Goal: Find specific page/section: Find specific page/section

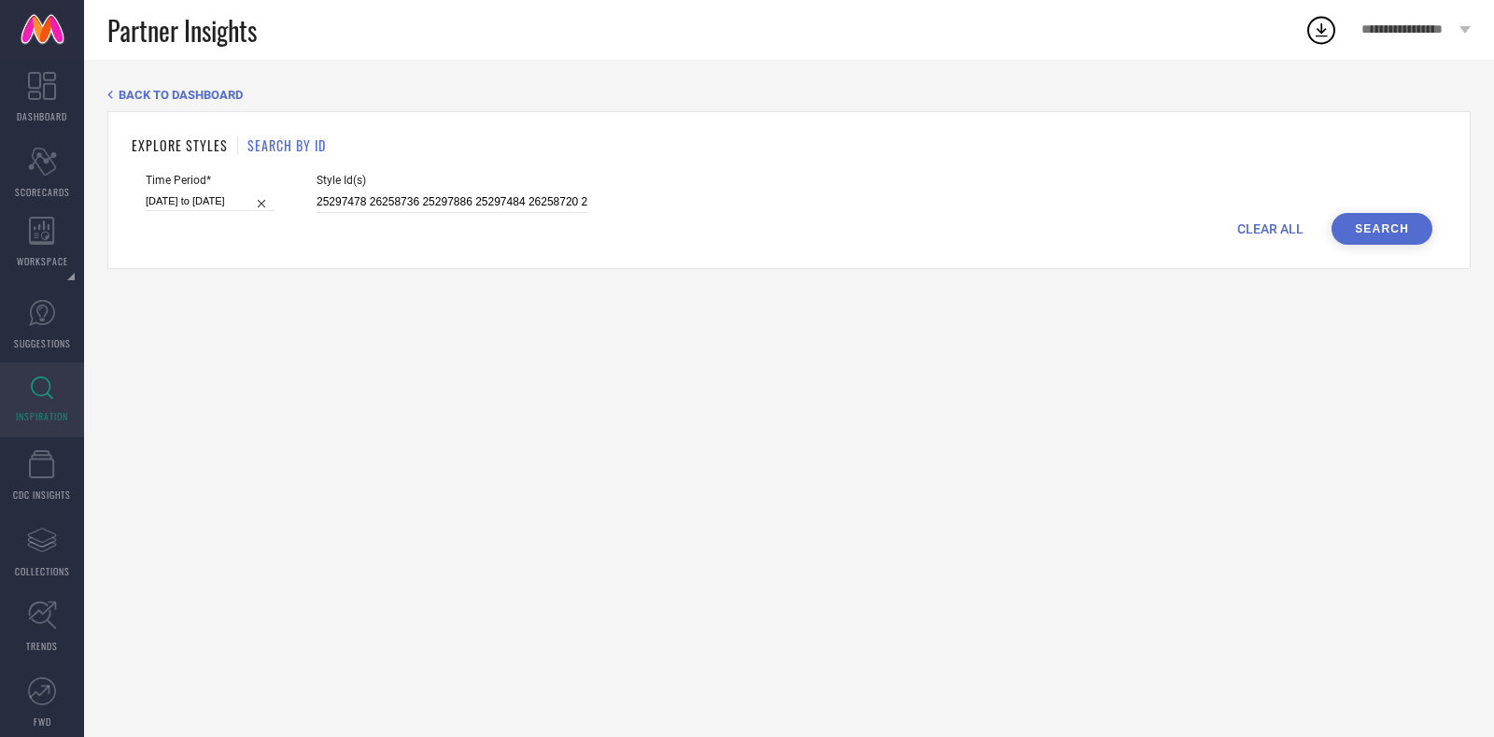
select select "2"
select select "2025"
select select "3"
select select "2025"
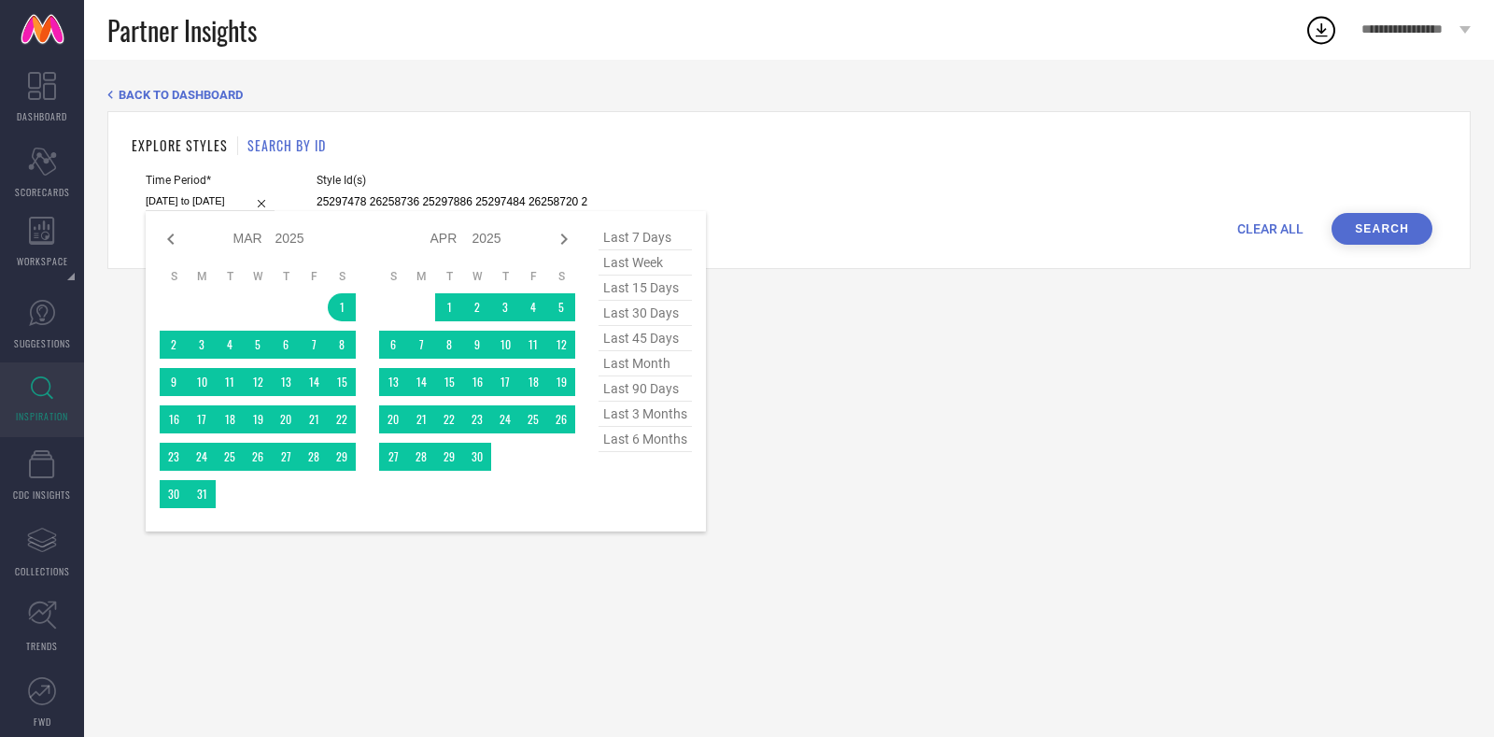
click at [252, 201] on input "[DATE] to [DATE]" at bounding box center [210, 201] width 129 height 20
click at [668, 449] on span "last 6 months" at bounding box center [644, 439] width 93 height 25
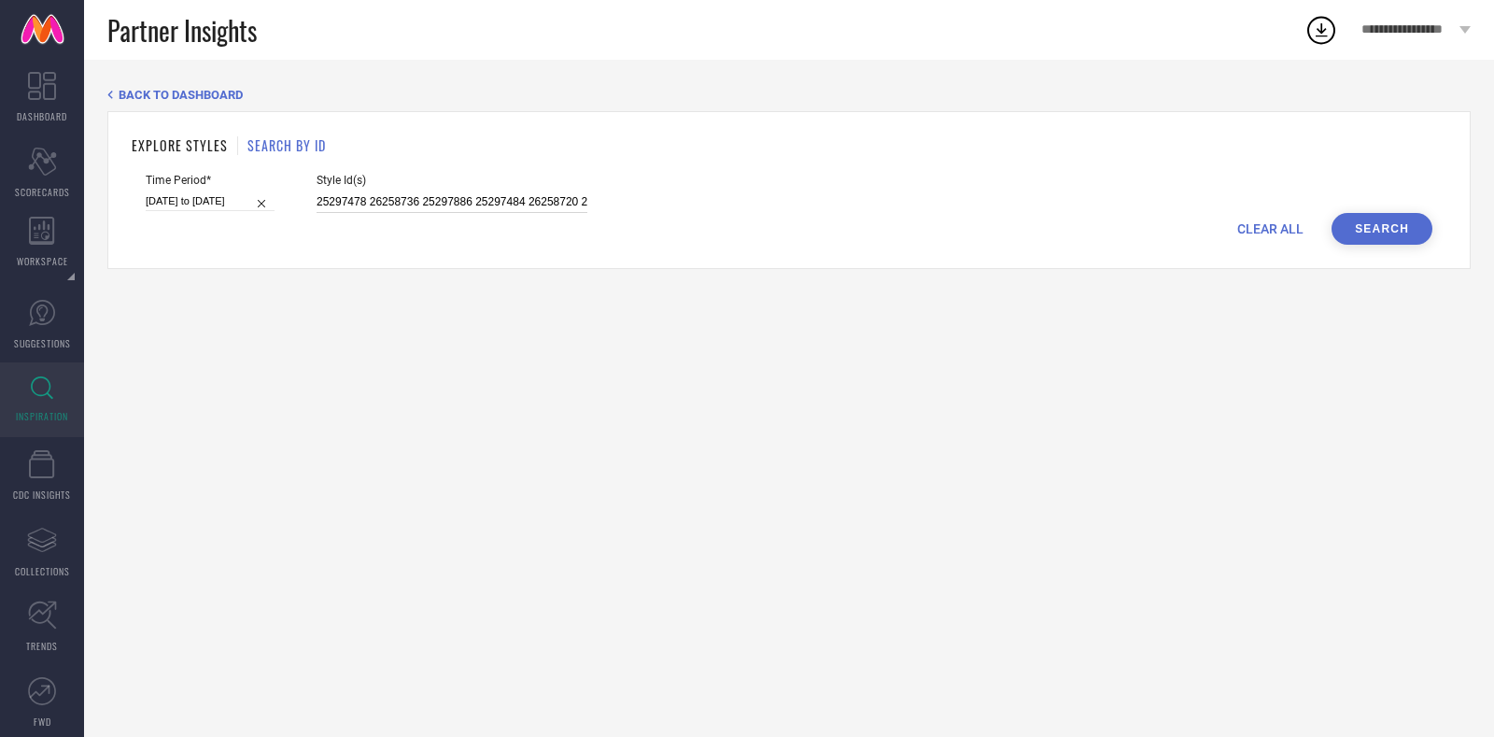
click at [479, 203] on input "25297478 26258736 25297886 25297484 26258720 25297884 29809802 25297350 2625871…" at bounding box center [452, 201] width 271 height 21
paste input "35750226 35750304 35750319 35750339 35750351 35750357 35750362"
type input "35750226 35750304 35750319 35750339 35750351 35750357 35750362"
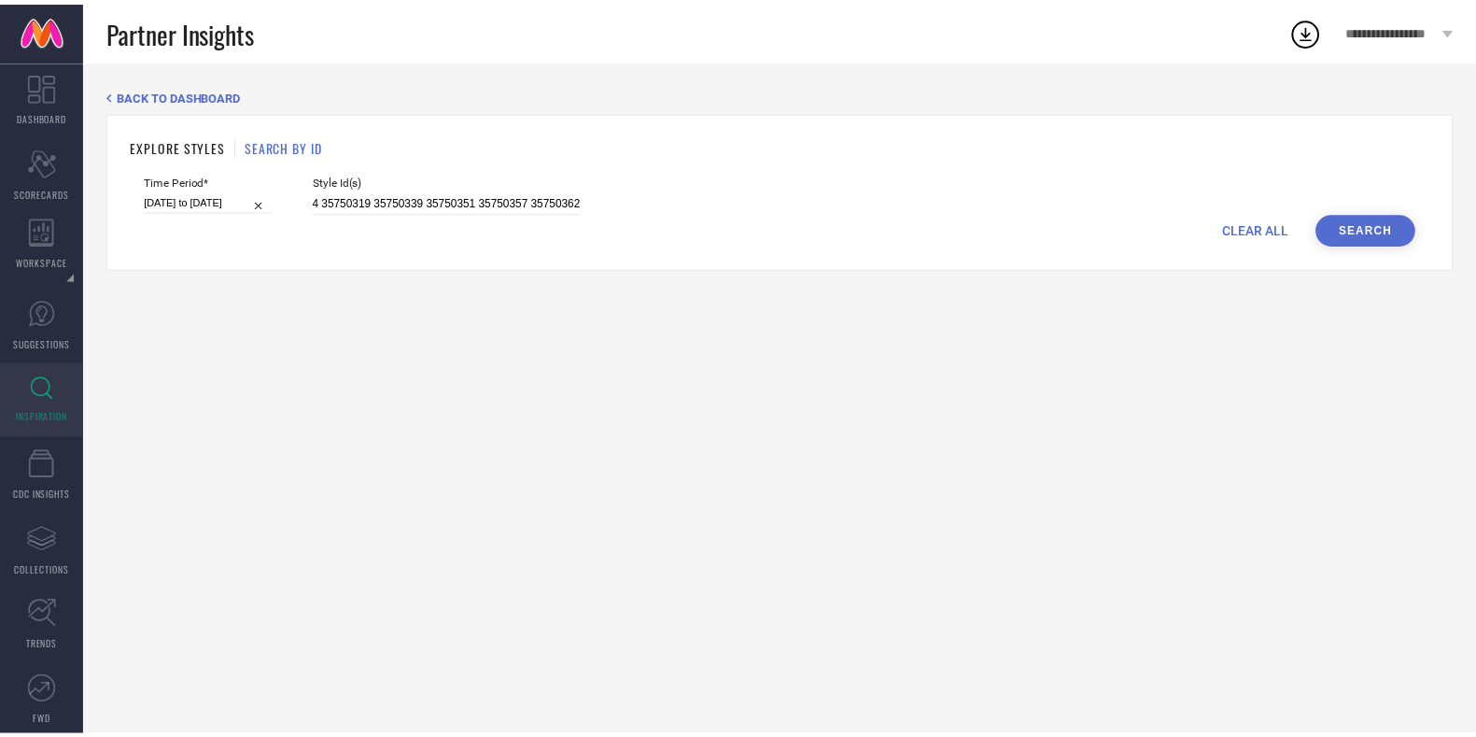
scroll to position [0, 0]
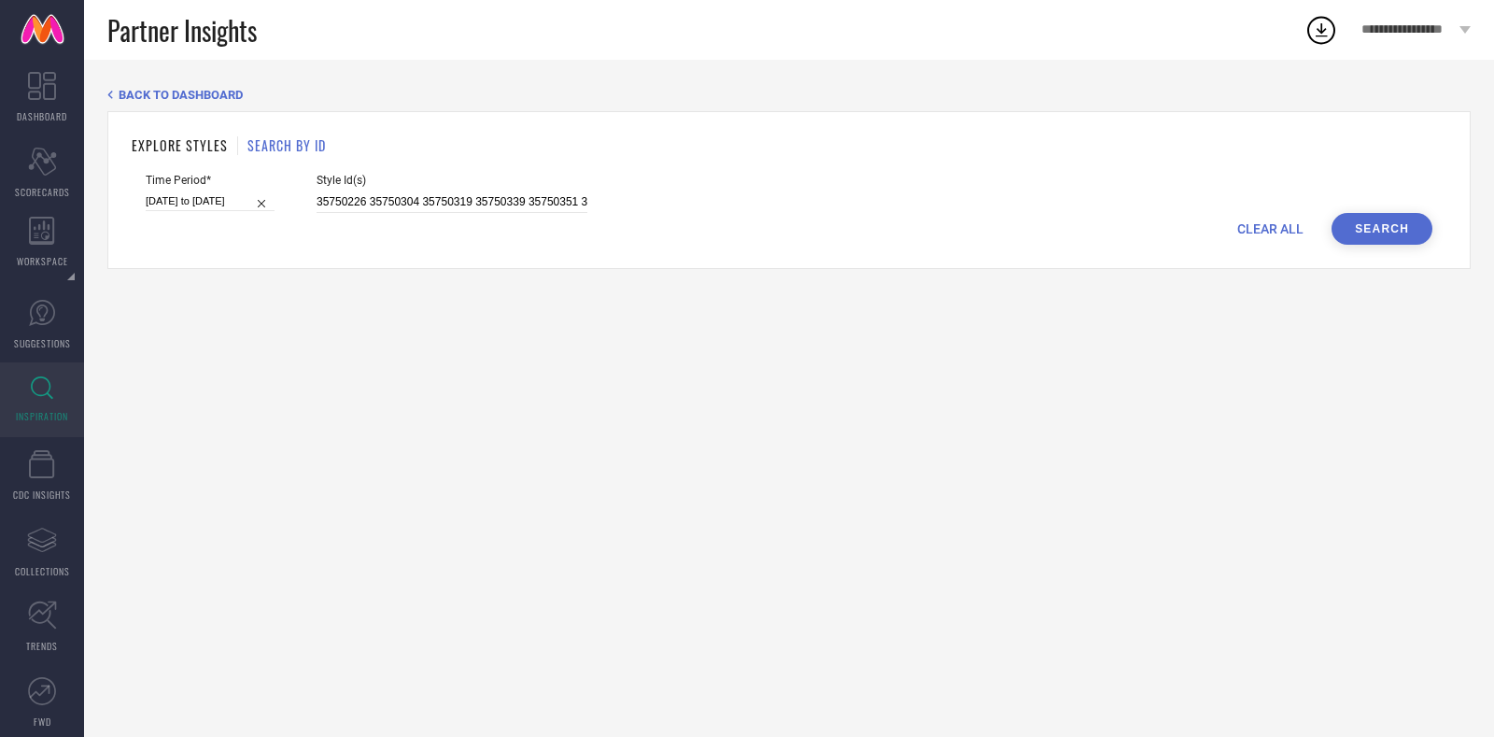
click at [1377, 245] on button "Search" at bounding box center [1381, 229] width 101 height 32
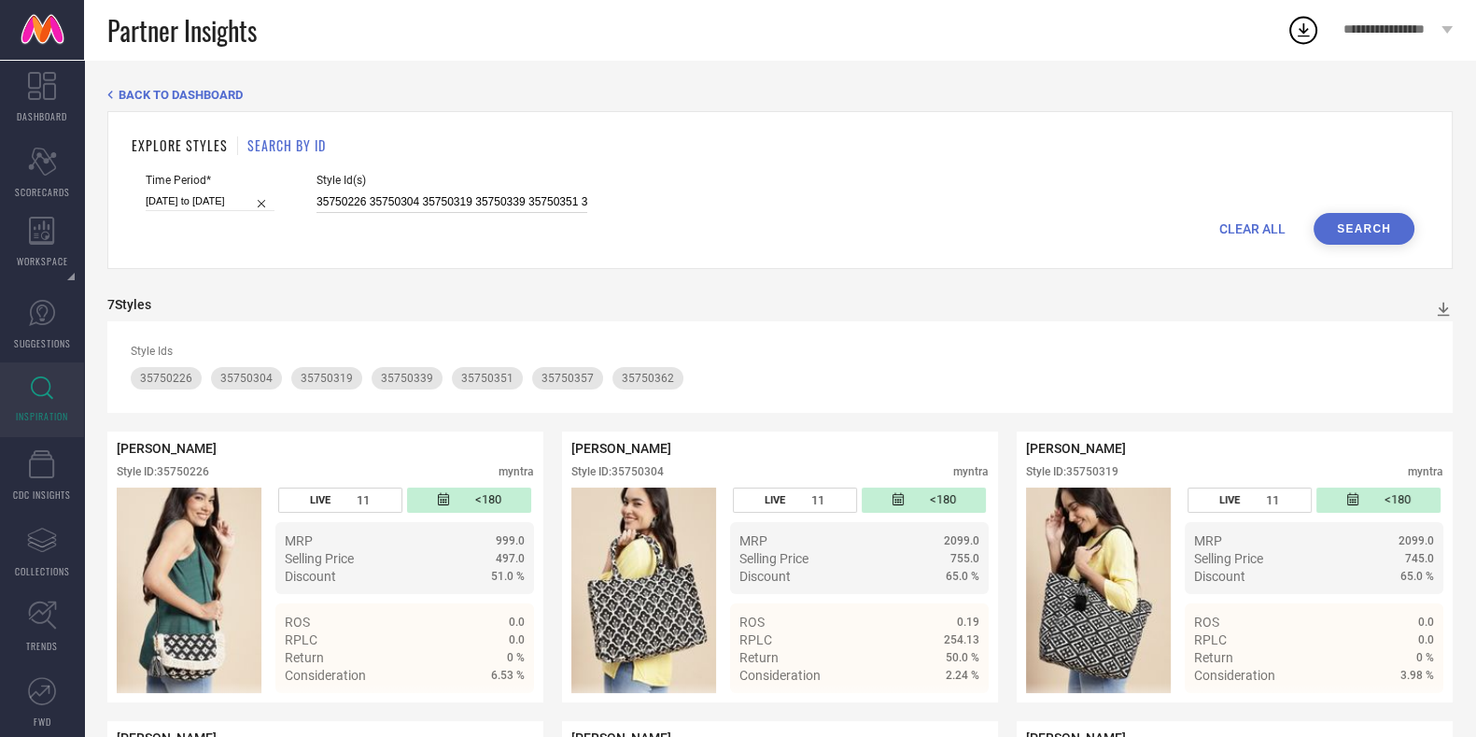
click at [504, 208] on input "35750226 35750304 35750319 35750339 35750351 35750357 35750362" at bounding box center [452, 201] width 271 height 21
paste input "3559986 33559991 33260573 32277844 33559981 33260592 33260606 33260575"
type input "33559986 33559991 33260573 32277844 33559981 33260592 33260606 33260575"
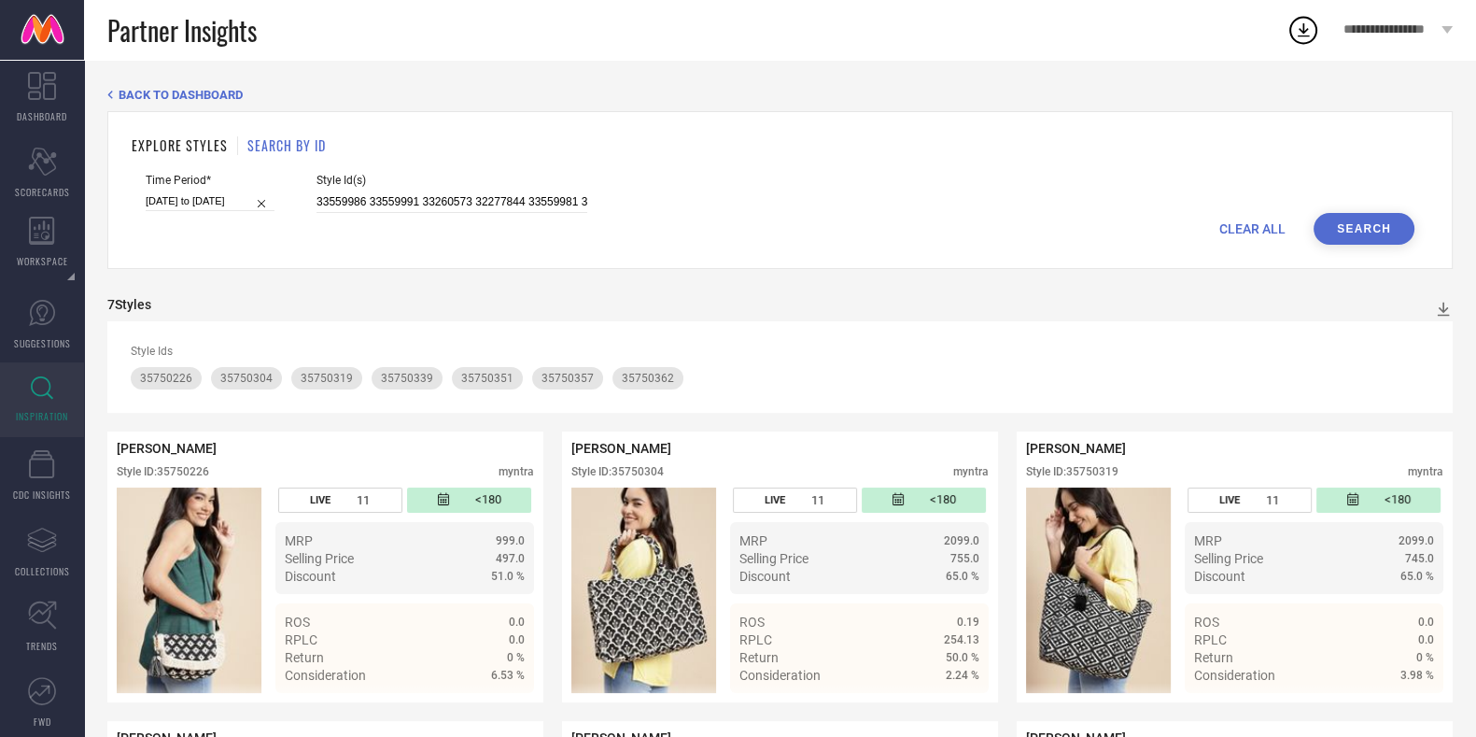
click at [1336, 218] on button "Search" at bounding box center [1364, 229] width 101 height 32
